Goal: Information Seeking & Learning: Learn about a topic

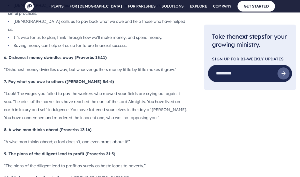
scroll to position [861, 0]
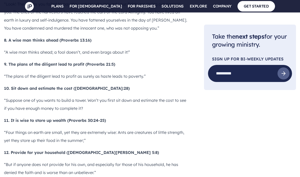
scroll to position [941, 0]
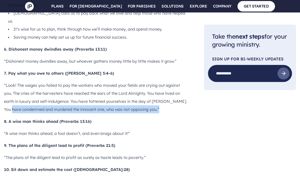
scroll to position [859, 0]
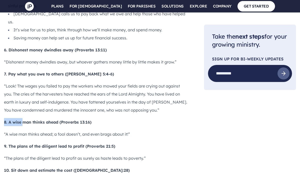
drag, startPoint x: 4, startPoint y: 25, endPoint x: 22, endPoint y: 50, distance: 30.8
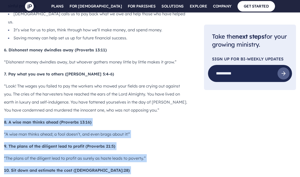
drag, startPoint x: 5, startPoint y: 42, endPoint x: 121, endPoint y: 140, distance: 152.0
copy div "8. A wise man thinks ahead (Proverbs 13:16) “A wise man thinks ahead; a fool do…"
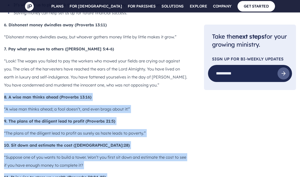
scroll to position [909, 0]
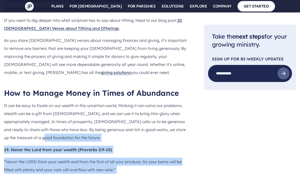
scroll to position [1461, 0]
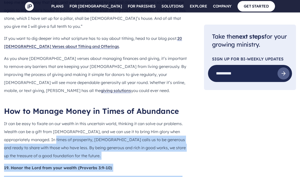
drag, startPoint x: 4, startPoint y: 18, endPoint x: 58, endPoint y: 29, distance: 55.4
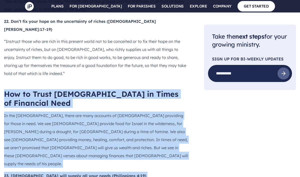
scroll to position [1720, 0]
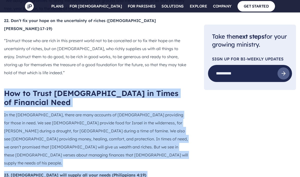
drag, startPoint x: 5, startPoint y: 79, endPoint x: 195, endPoint y: 122, distance: 195.3
copy div "Lor ip Dolor Sit am Conse ad Elitseddo Eius Te inc Utlab, etdol mag aliq enimad…"
drag, startPoint x: 185, startPoint y: 103, endPoint x: 171, endPoint y: 106, distance: 14.4
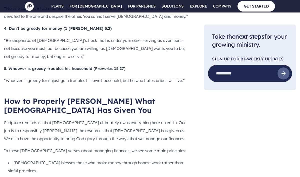
scroll to position [689, 0]
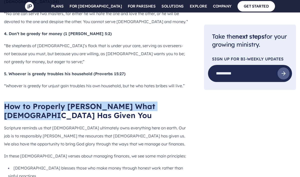
drag, startPoint x: 2, startPoint y: 41, endPoint x: 58, endPoint y: 52, distance: 57.5
click at [123, 102] on h2 "How to Properly [PERSON_NAME] What [DEMOGRAPHIC_DATA] Has Given You" at bounding box center [96, 111] width 184 height 18
drag, startPoint x: 3, startPoint y: 43, endPoint x: 32, endPoint y: 52, distance: 30.5
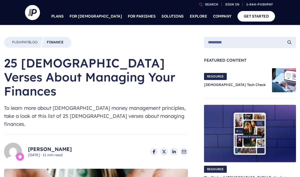
scroll to position [0, 0]
